Goal: Task Accomplishment & Management: Use online tool/utility

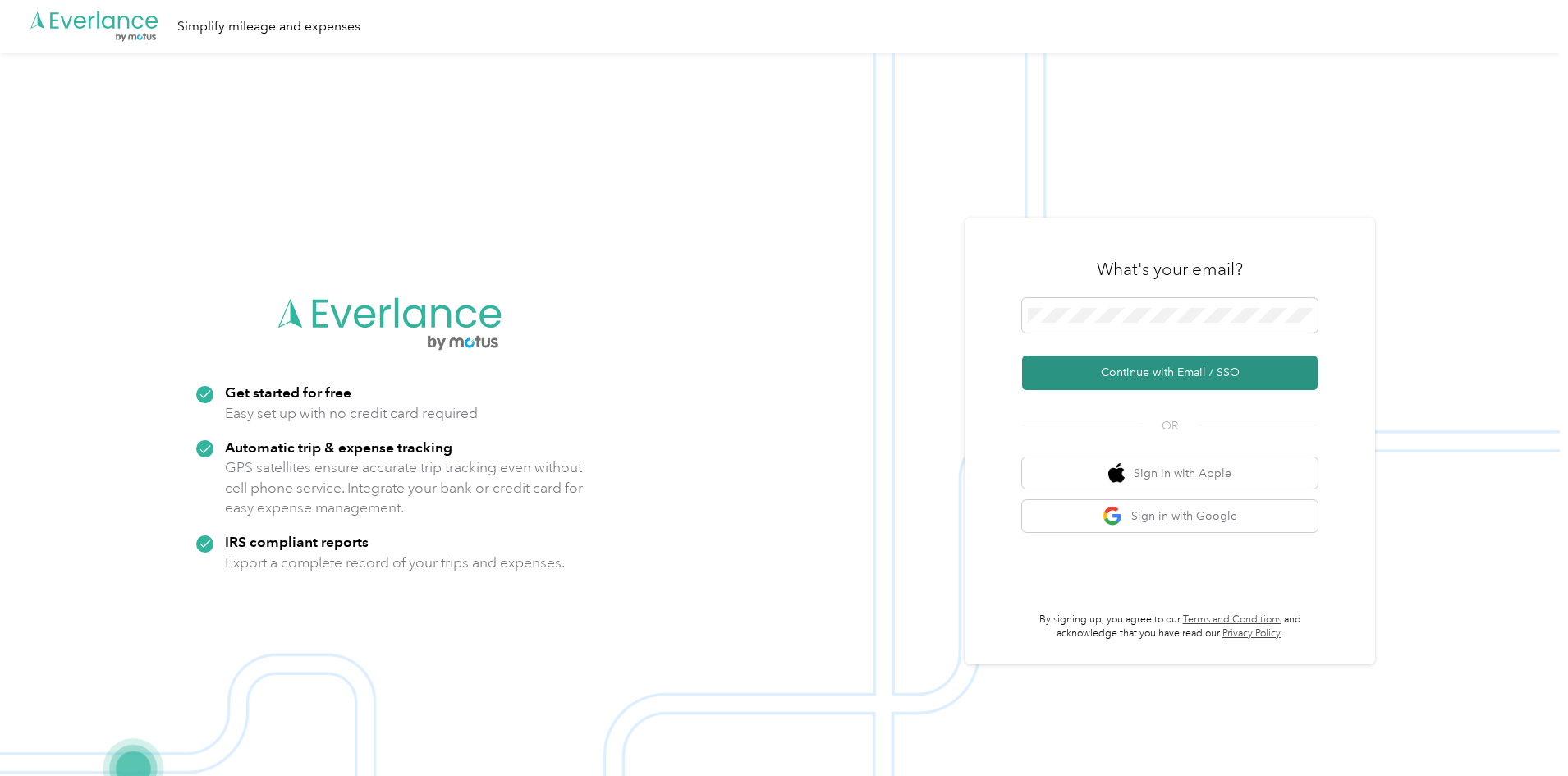
click at [1134, 369] on button "Continue with Email / SSO" at bounding box center [1170, 372] width 295 height 34
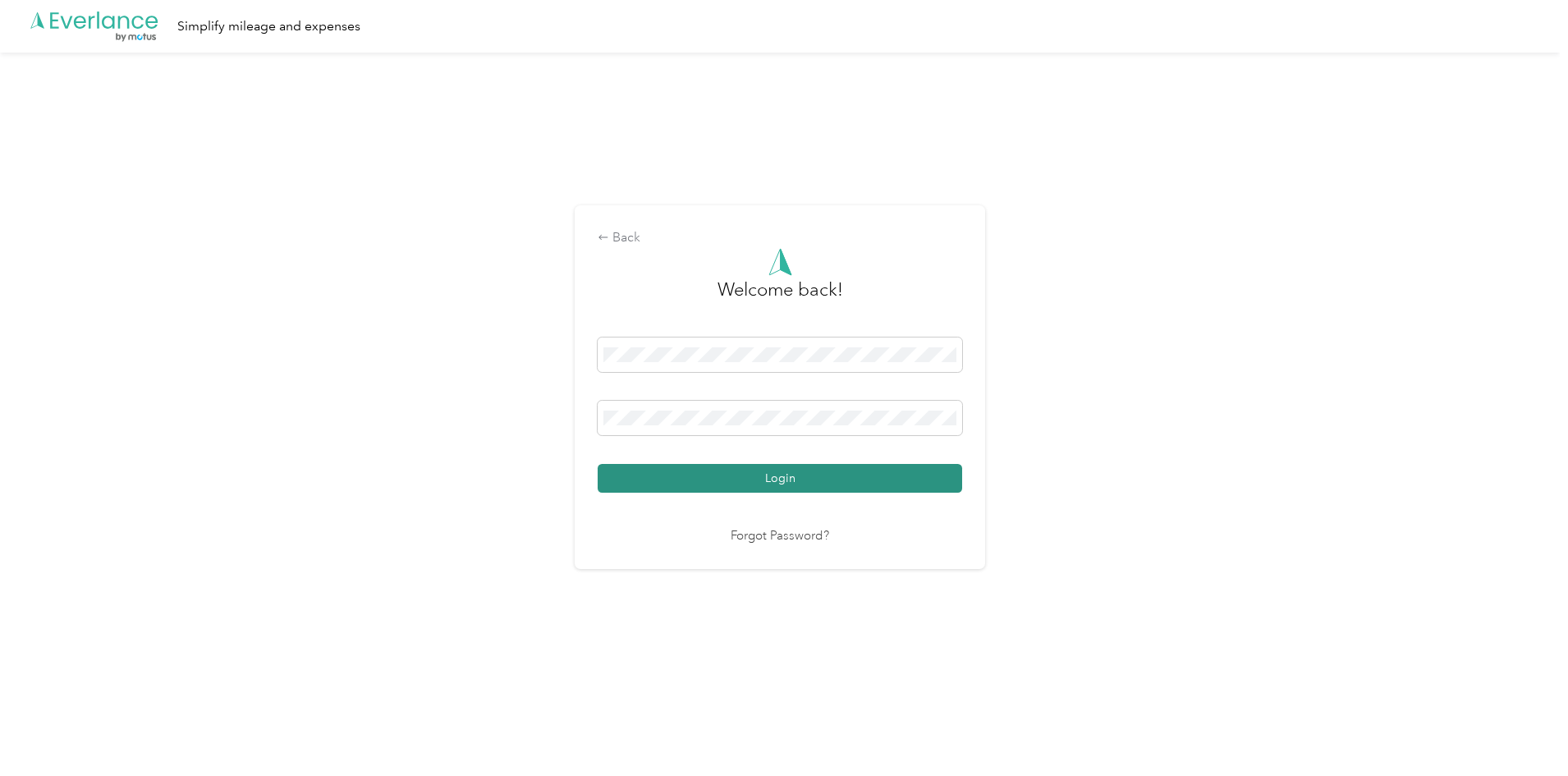
click at [859, 474] on button "Login" at bounding box center [780, 478] width 365 height 29
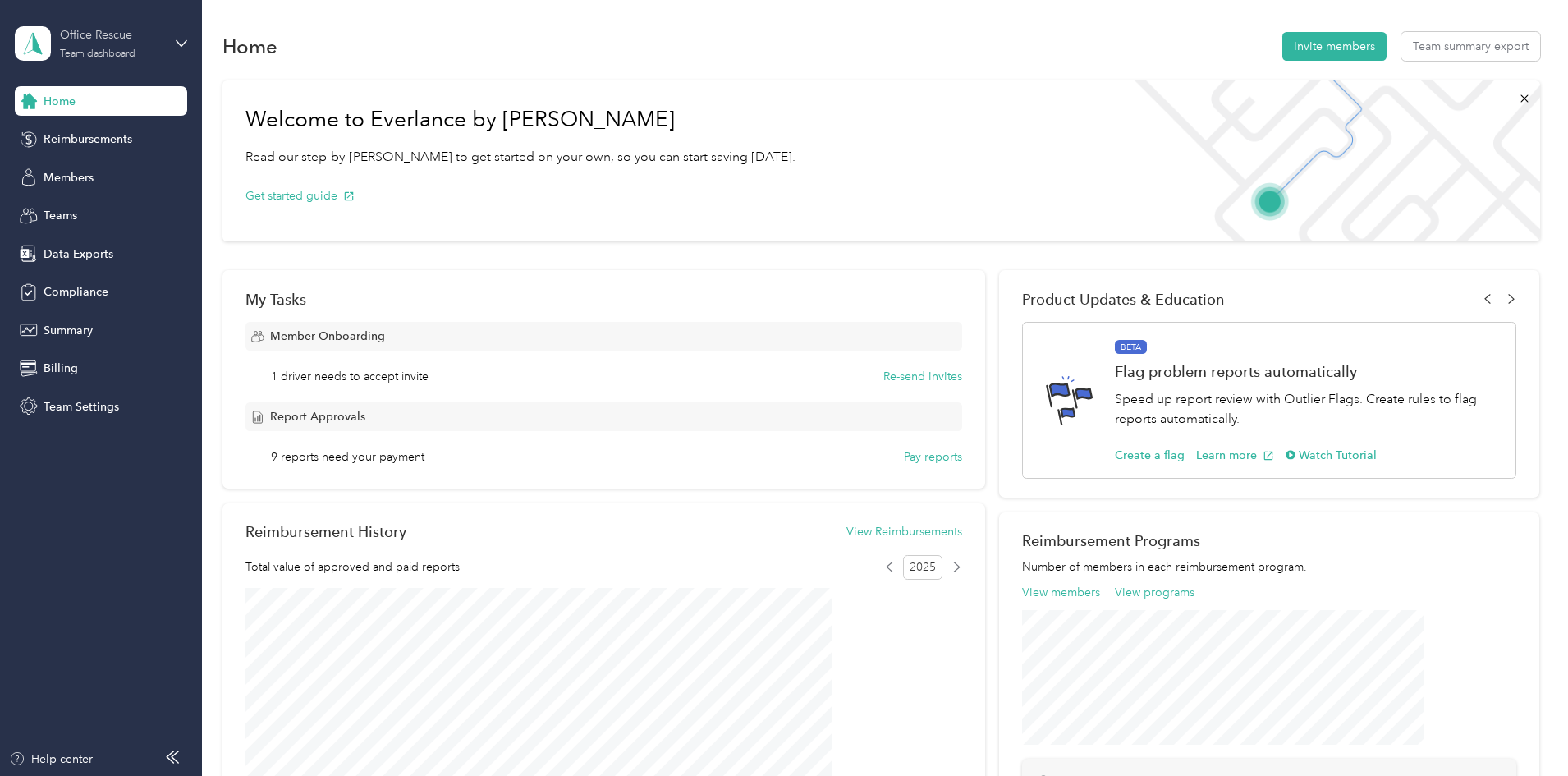
click at [156, 43] on div "Office Rescue" at bounding box center [111, 35] width 103 height 17
click at [118, 170] on div "Personal dashboard" at bounding box center [81, 171] width 104 height 17
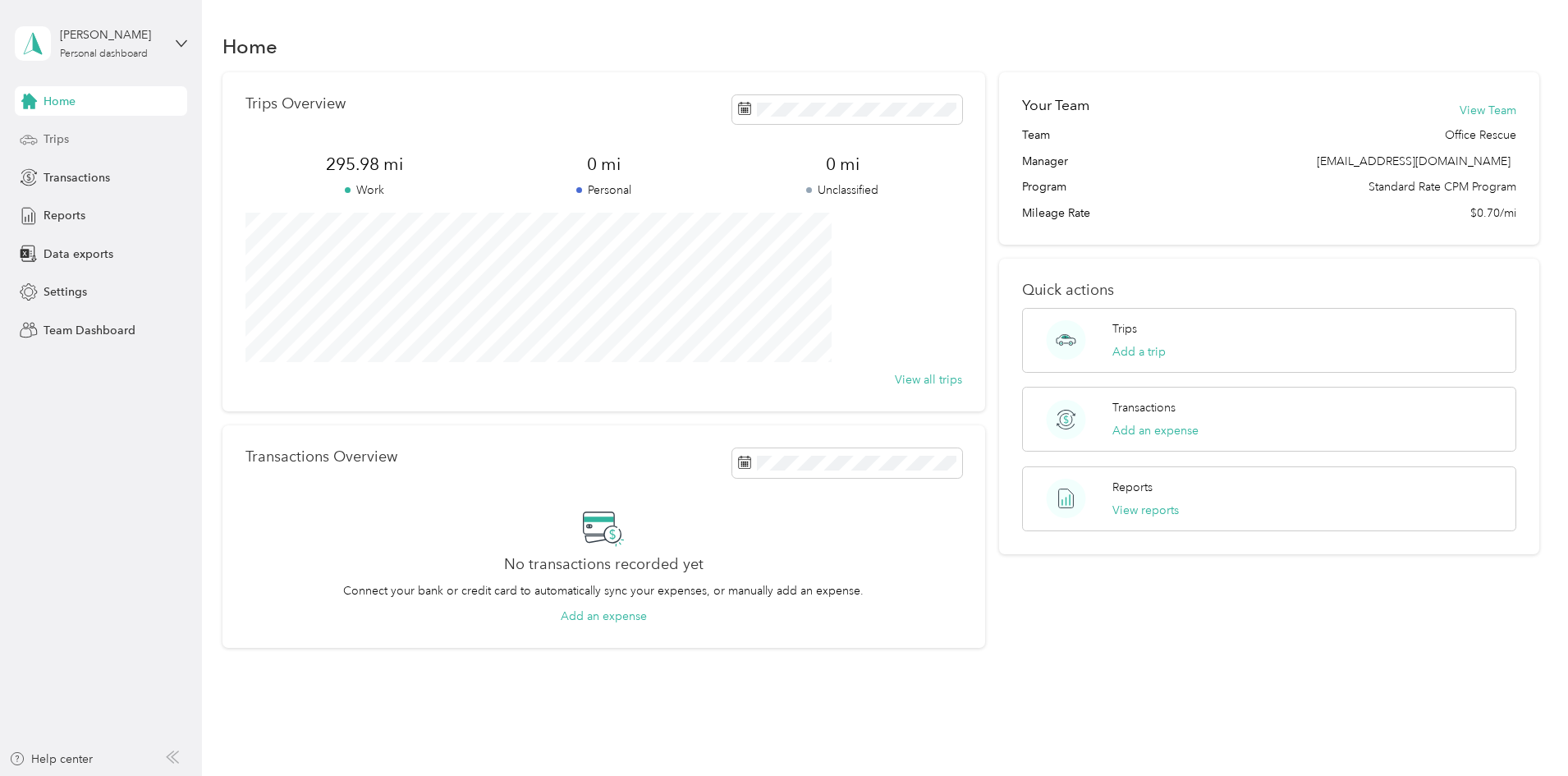
click at [89, 134] on div "Trips" at bounding box center [101, 139] width 172 height 30
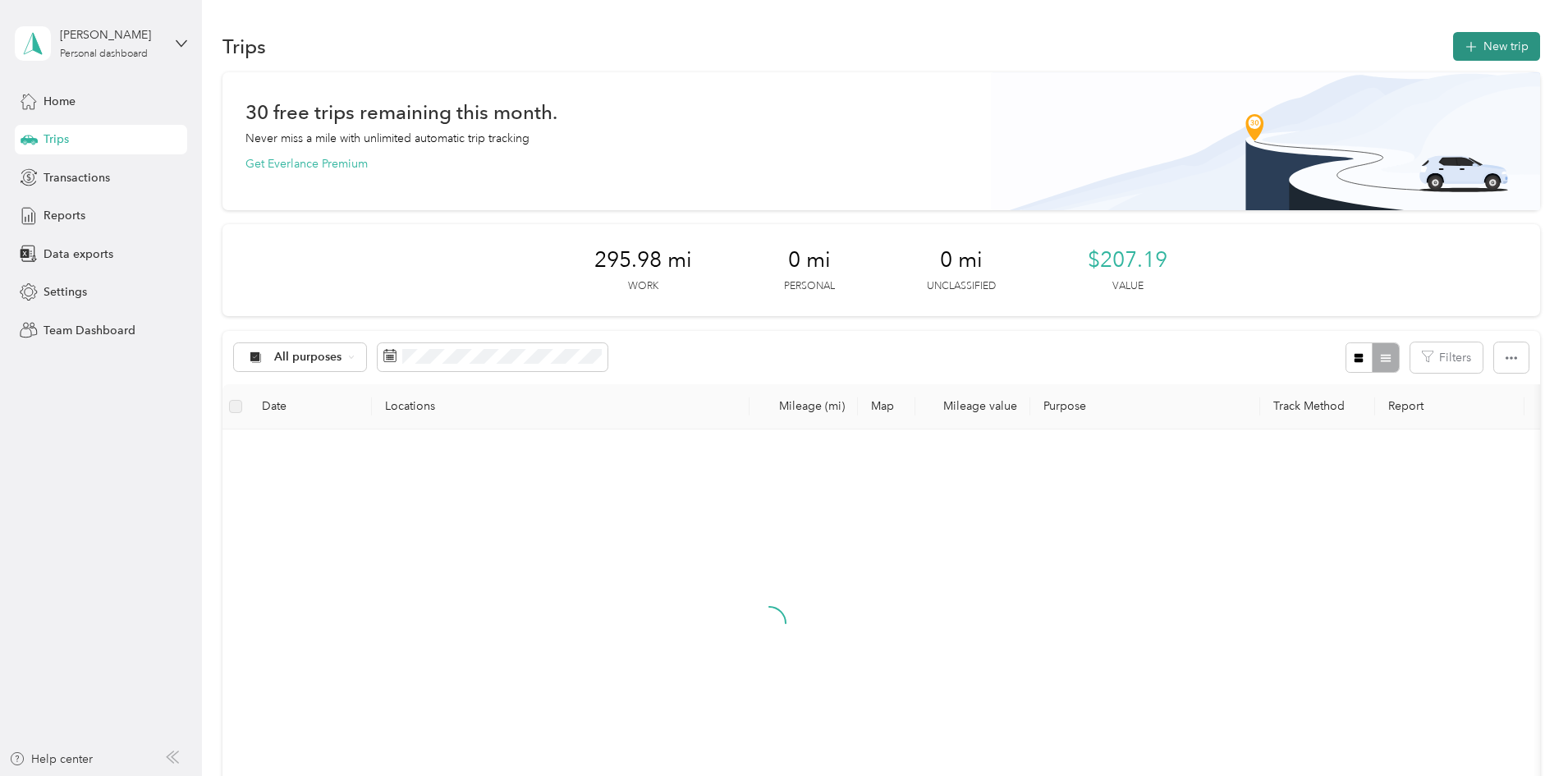
click at [1454, 45] on button "New trip" at bounding box center [1497, 47] width 87 height 29
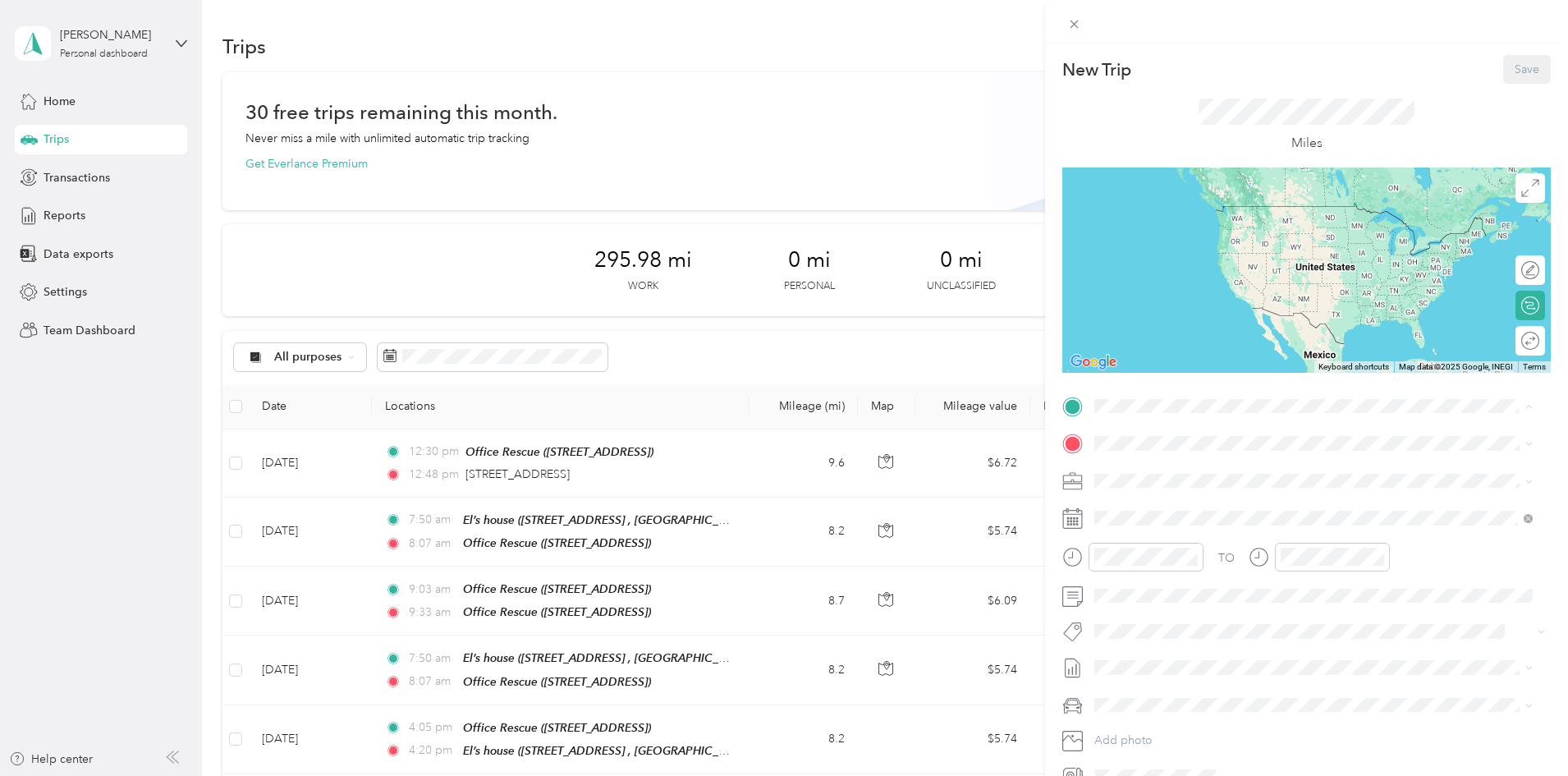
click at [1176, 548] on span "[STREET_ADDRESS]" at bounding box center [1177, 541] width 104 height 14
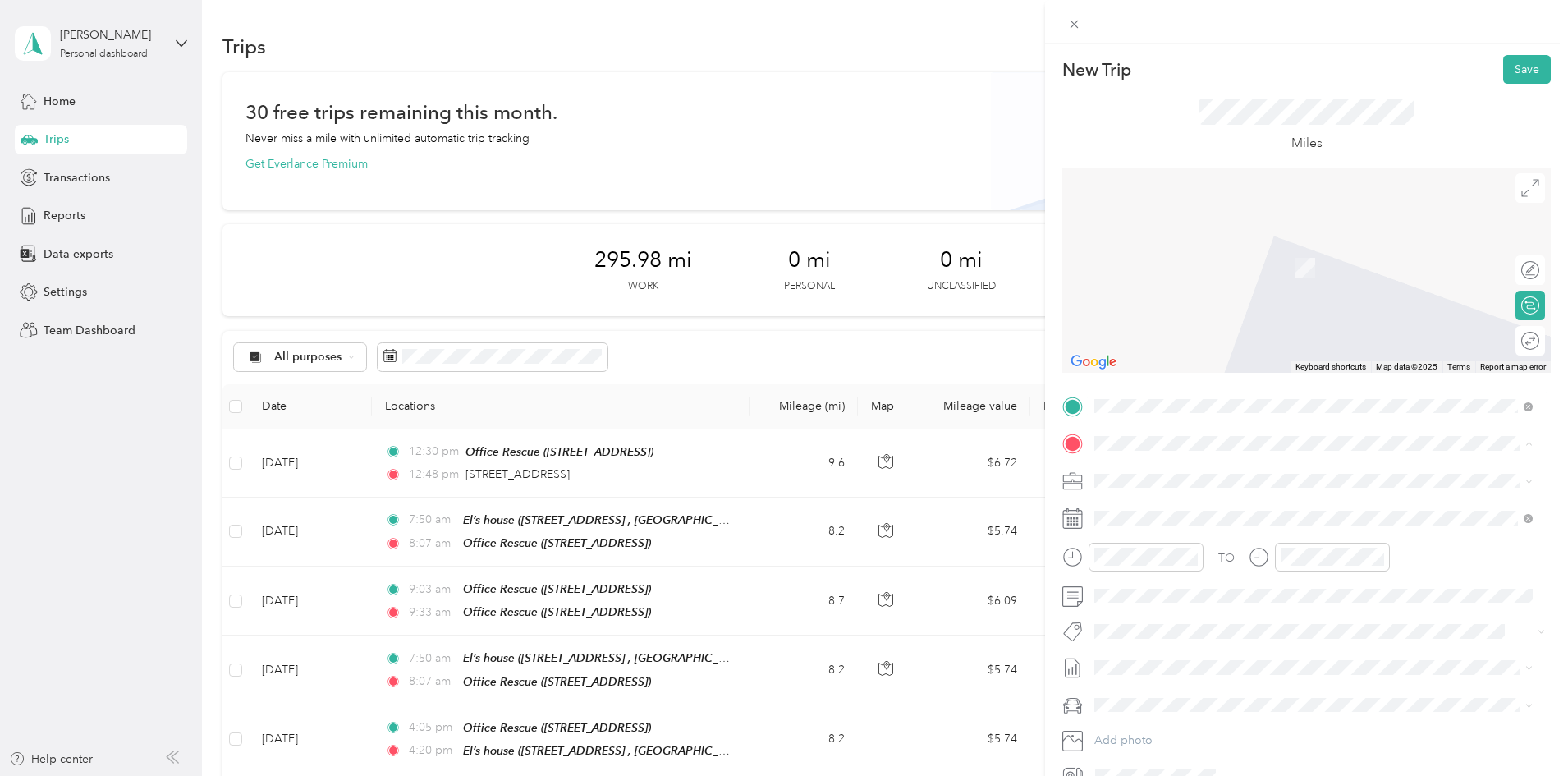
click at [1188, 508] on strong "Office Rescue" at bounding box center [1163, 508] width 74 height 15
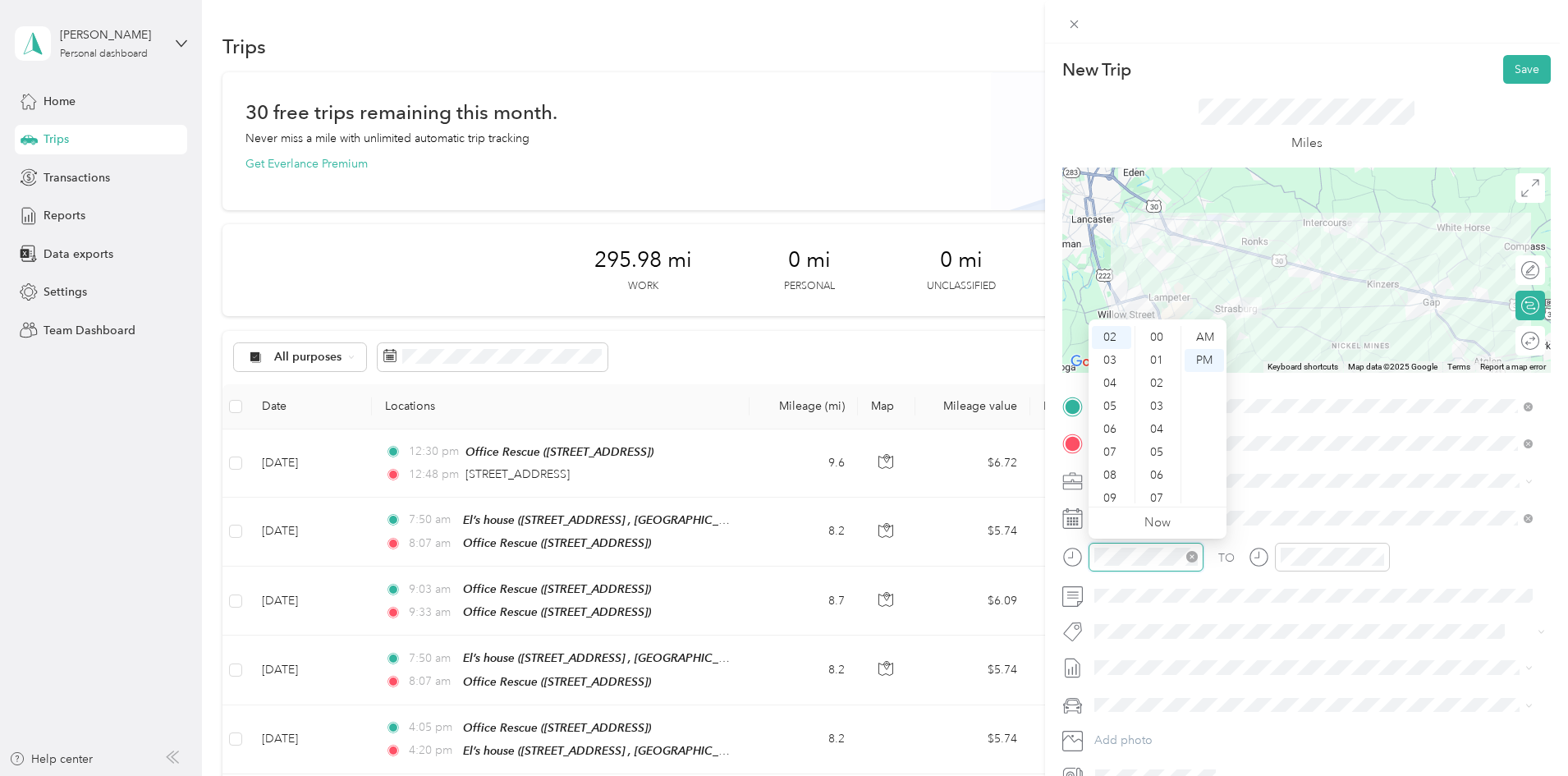
scroll to position [1202, 0]
click at [1118, 450] on div "07" at bounding box center [1111, 452] width 39 height 23
click at [1160, 369] on div "50" at bounding box center [1158, 367] width 39 height 23
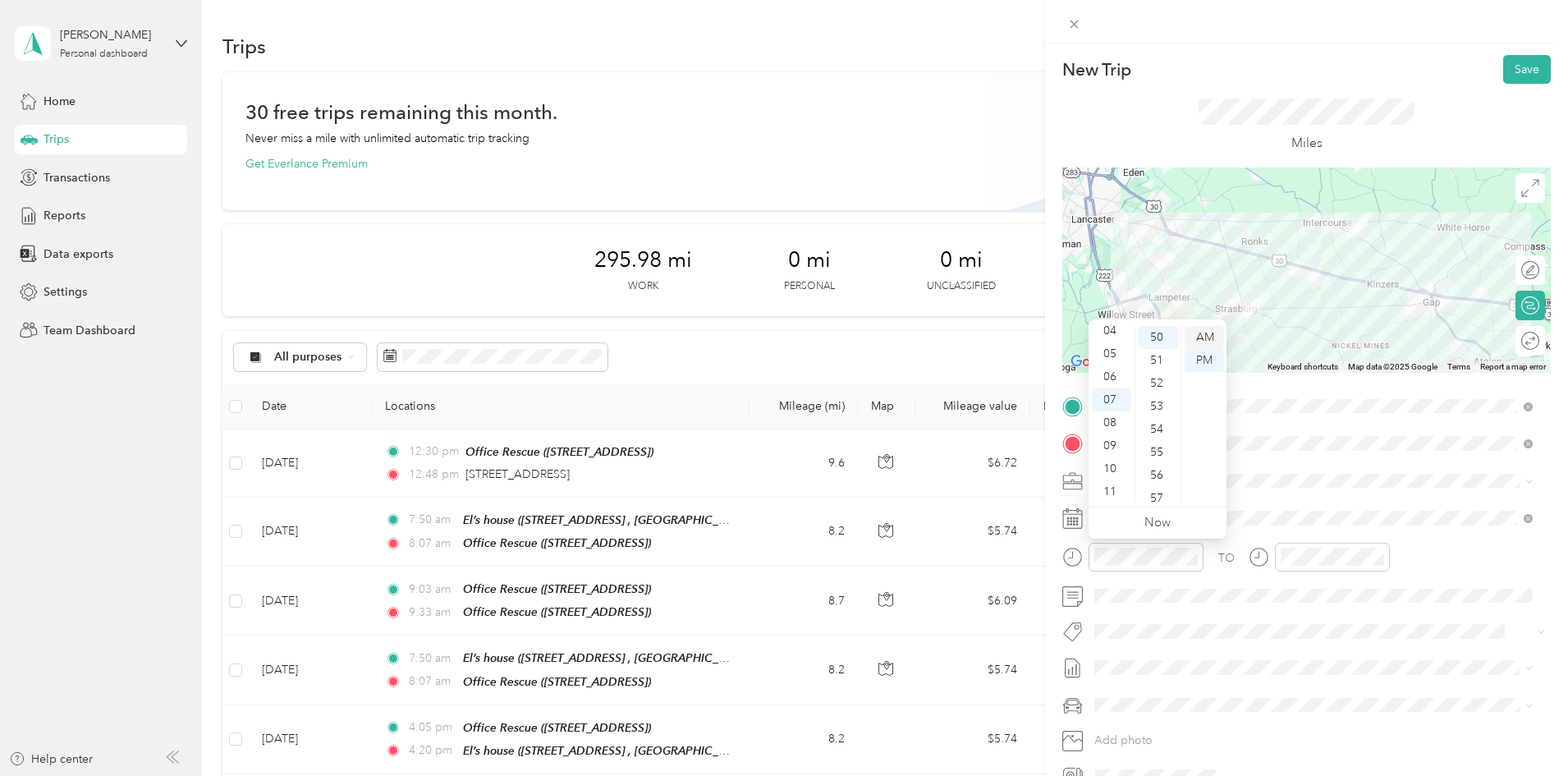
click at [1201, 342] on div "AM" at bounding box center [1204, 337] width 39 height 23
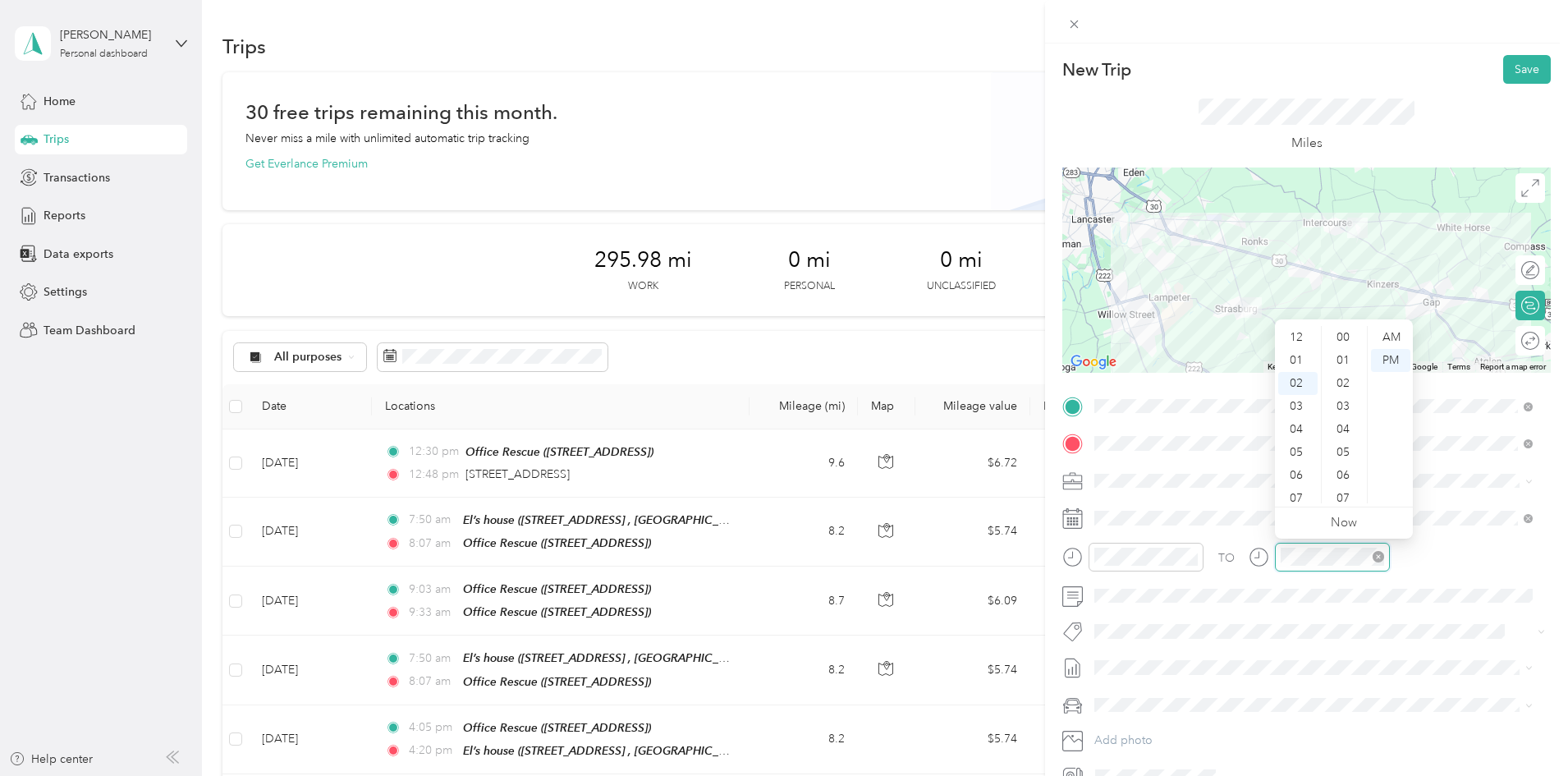
scroll to position [1202, 0]
click at [1288, 473] on div "08" at bounding box center [1297, 475] width 39 height 23
click at [1353, 446] on div "05" at bounding box center [1344, 452] width 39 height 23
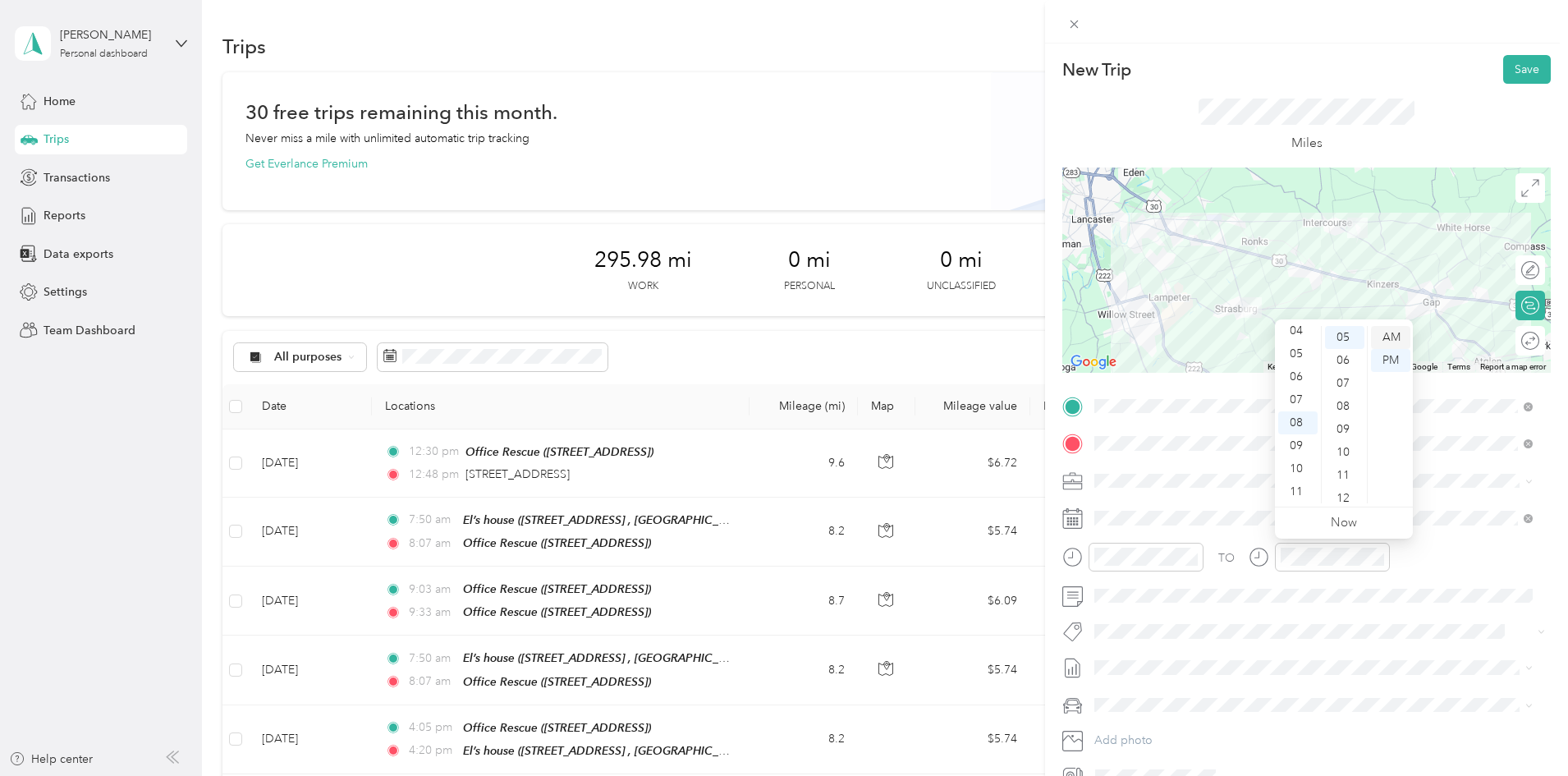
click at [1387, 333] on div "AM" at bounding box center [1391, 337] width 39 height 23
click at [1450, 561] on div "TO" at bounding box center [1306, 563] width 489 height 40
click at [1086, 135] on div "Miles" at bounding box center [1306, 126] width 489 height 84
click at [1522, 63] on button "Save" at bounding box center [1527, 70] width 48 height 29
